Goal: Task Accomplishment & Management: Complete application form

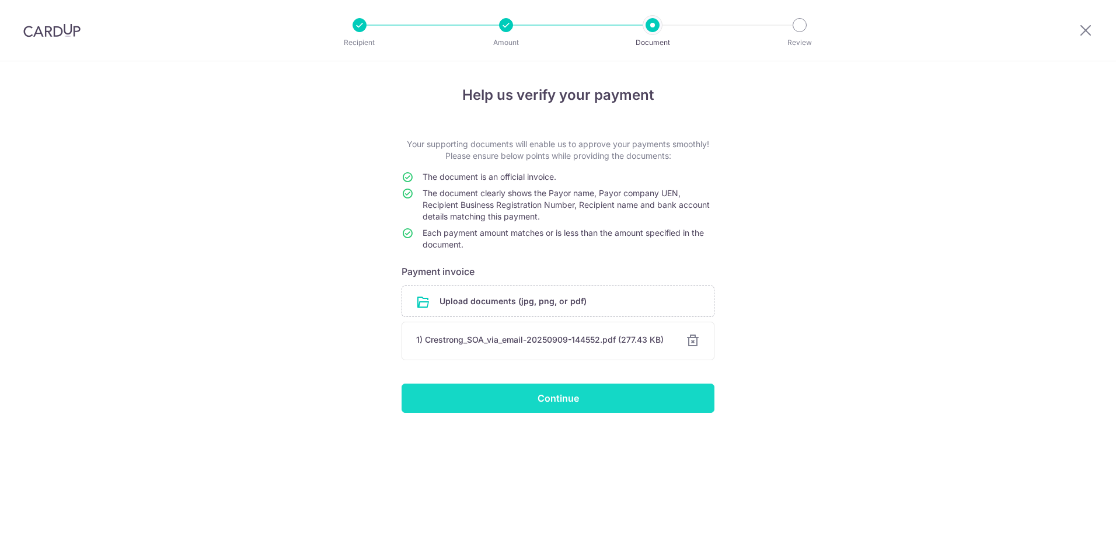
click at [539, 399] on input "Continue" at bounding box center [558, 397] width 313 height 29
